Goal: Navigation & Orientation: Find specific page/section

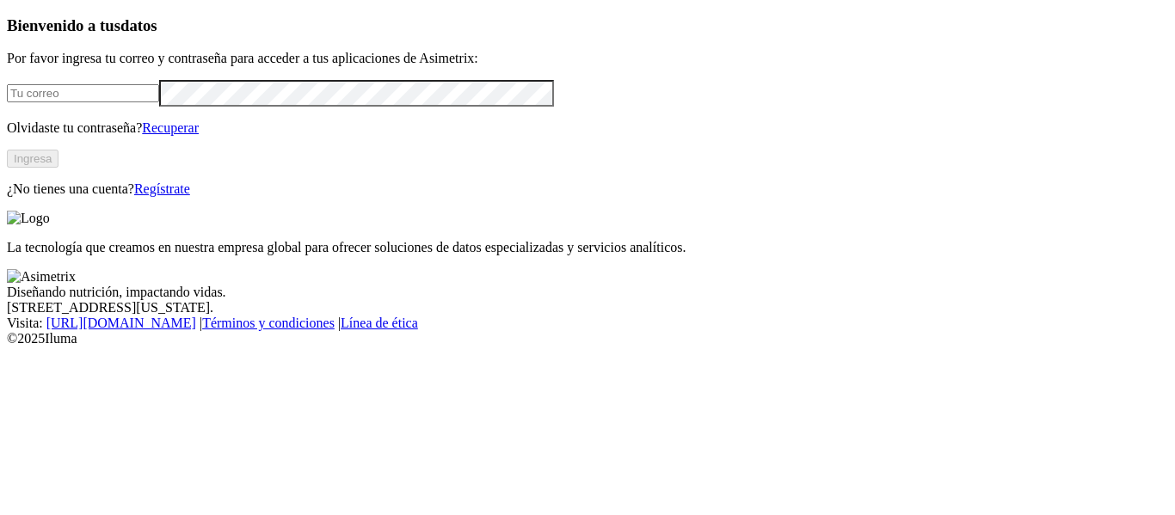
type input "[EMAIL_ADDRESS][PERSON_NAME][DOMAIN_NAME]"
click at [58, 168] on button "Ingresa" at bounding box center [33, 159] width 52 height 18
